Goal: Book appointment/travel/reservation

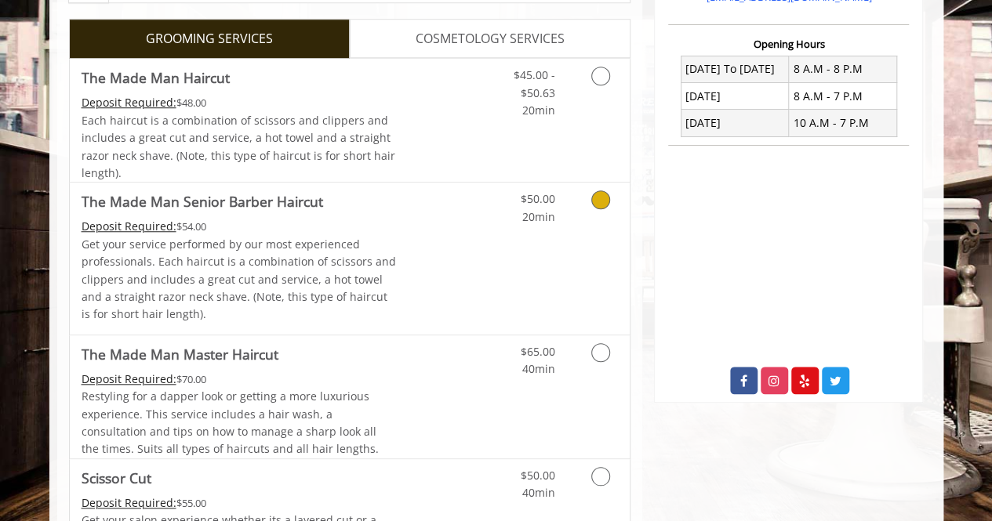
scroll to position [550, 0]
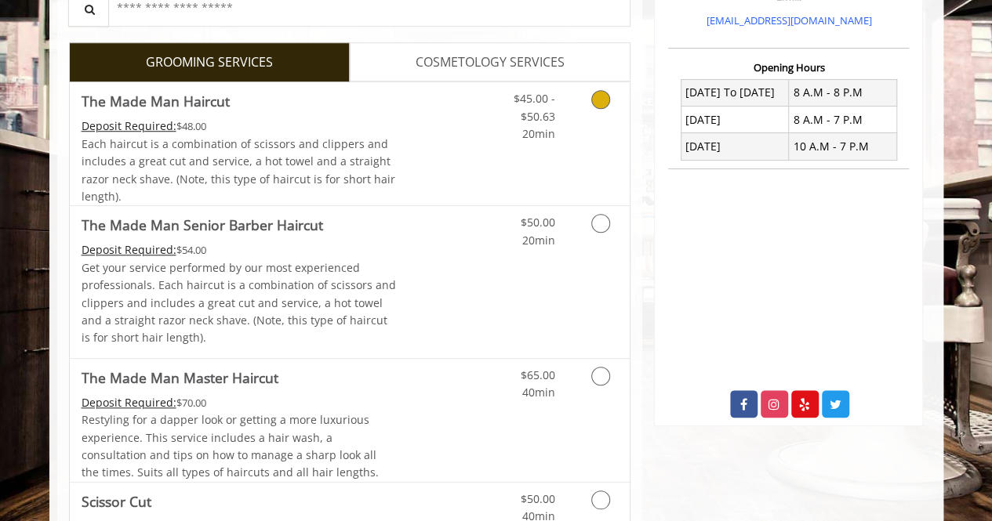
click at [349, 157] on span "Each haircut is a combination of scissors and clippers and includes a great cut…" at bounding box center [239, 169] width 314 height 67
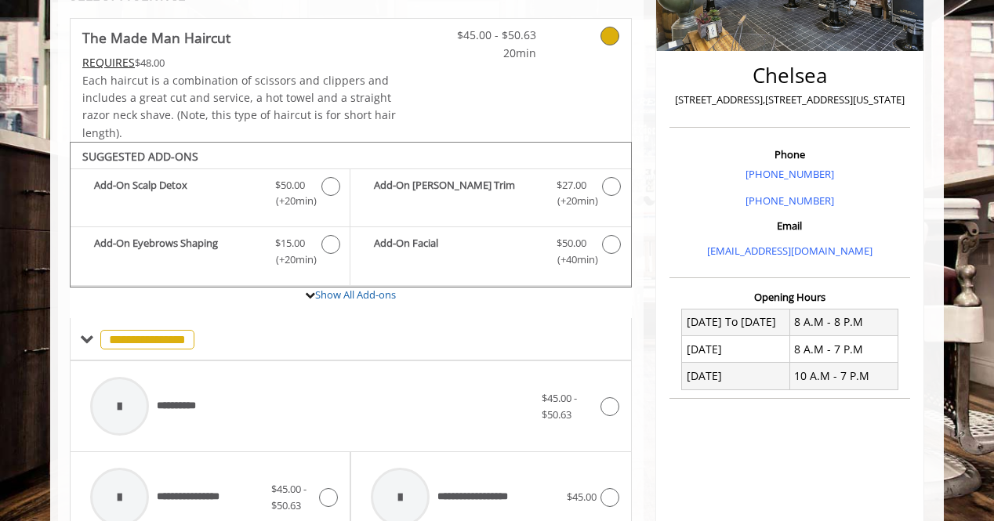
scroll to position [297, 0]
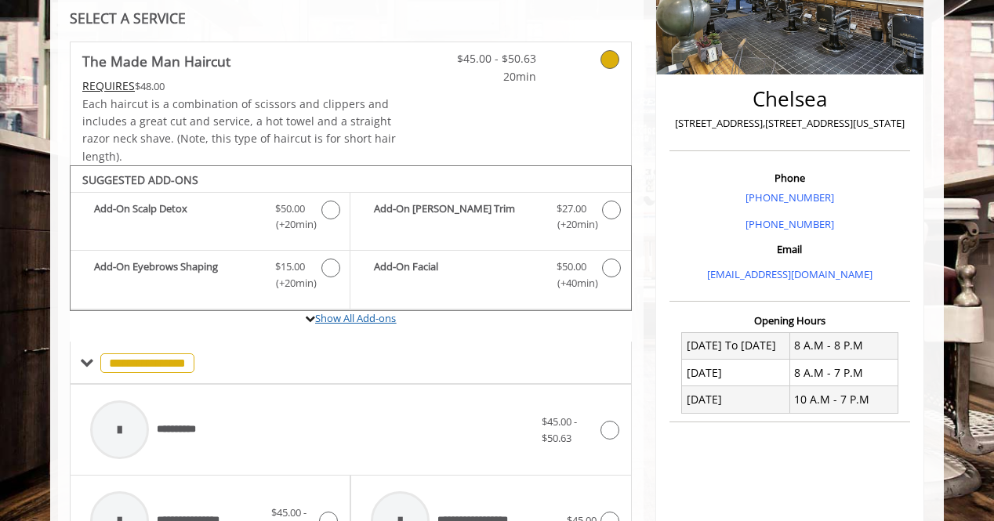
click at [340, 311] on link "Show All Add-ons" at bounding box center [355, 318] width 81 height 14
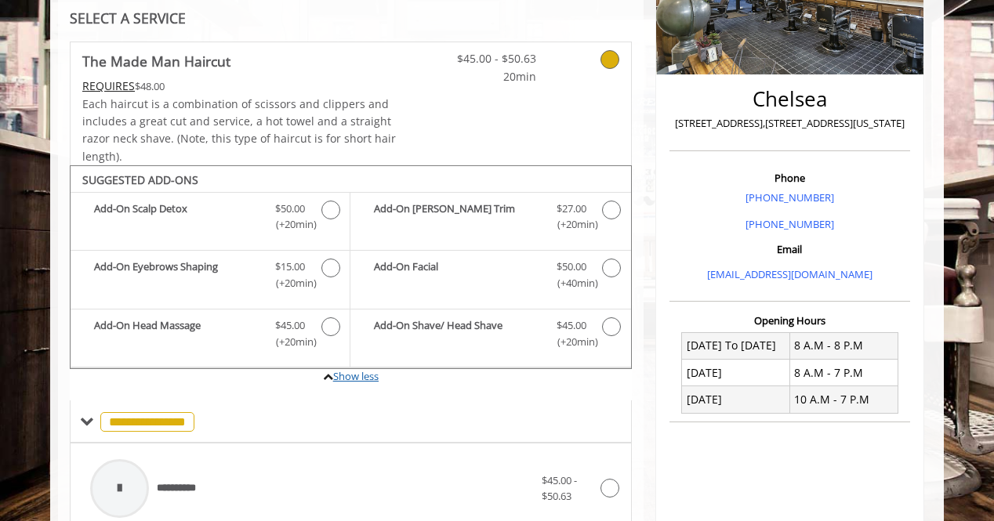
click at [351, 376] on link "Show less" at bounding box center [355, 376] width 45 height 14
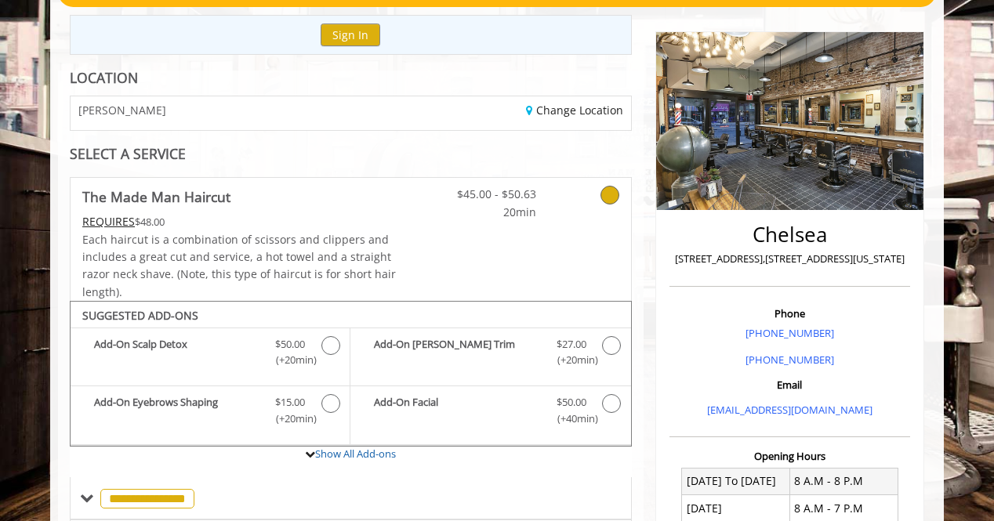
scroll to position [0, 0]
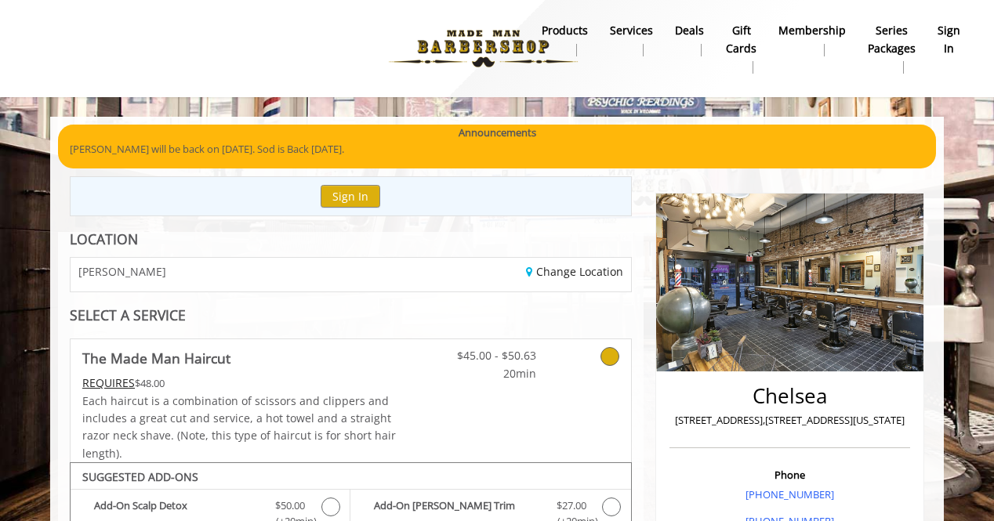
click at [703, 34] on b "Deals" at bounding box center [689, 30] width 29 height 17
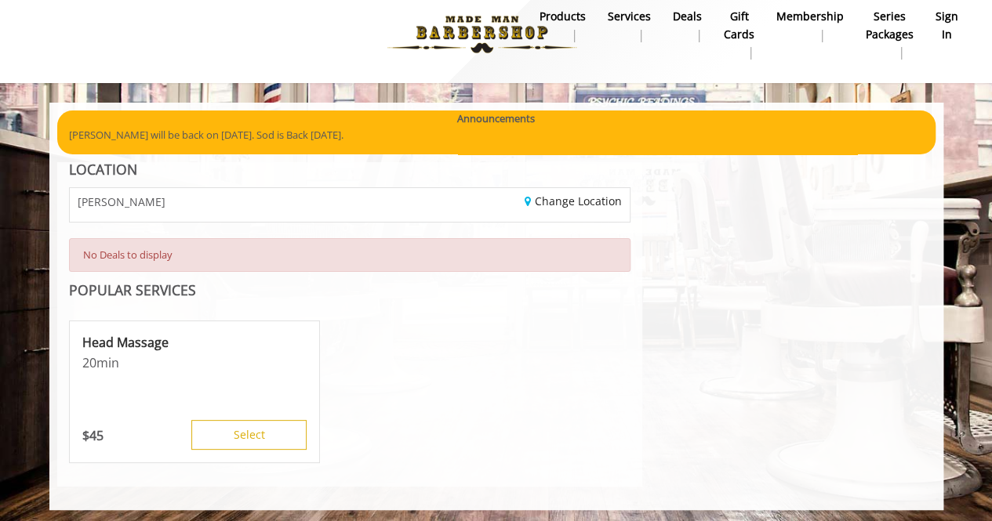
scroll to position [17, 0]
